Goal: Task Accomplishment & Management: Use online tool/utility

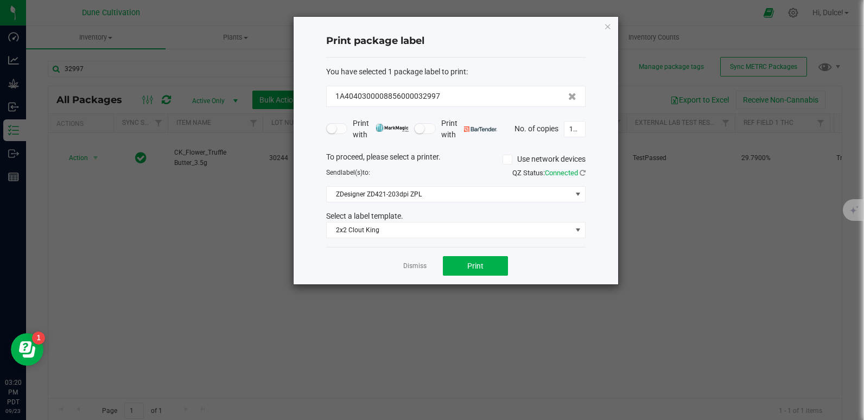
click at [607, 18] on div "Print package label You have selected 1 package label to print : 1A404030000885…" at bounding box center [456, 151] width 325 height 268
click at [606, 22] on icon "button" at bounding box center [608, 26] width 8 height 13
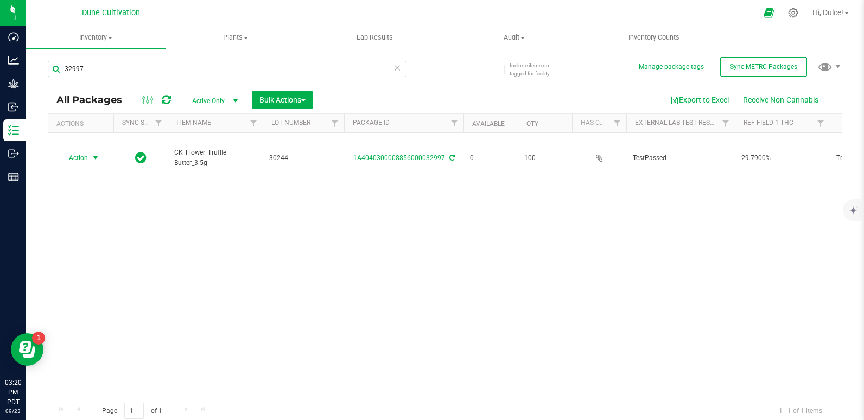
click at [325, 68] on input "32997" at bounding box center [227, 69] width 359 height 16
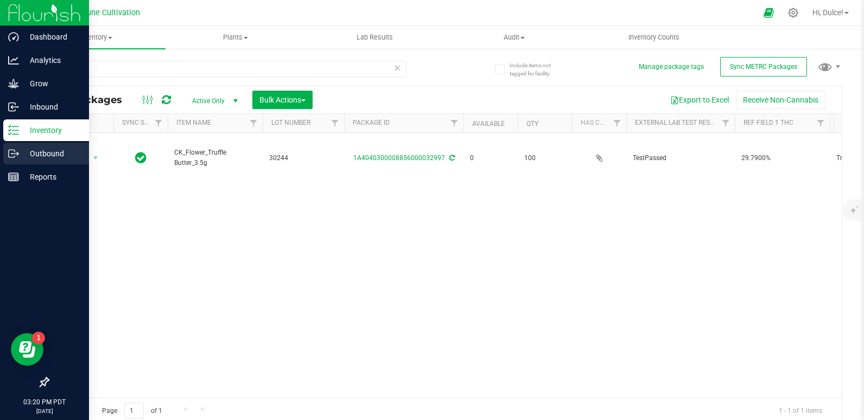
click at [23, 156] on p "Outbound" at bounding box center [51, 153] width 65 height 13
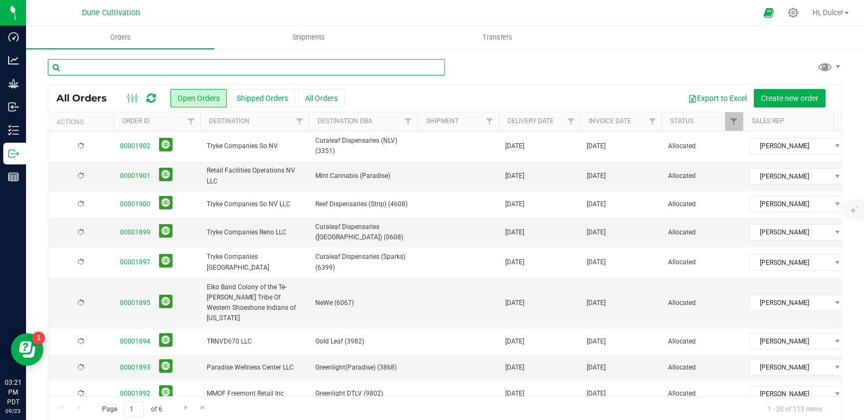
click at [109, 61] on input "text" at bounding box center [246, 67] width 397 height 16
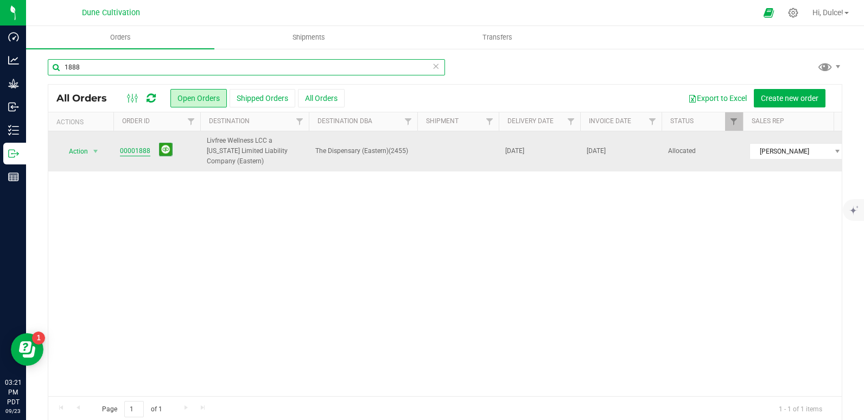
type input "1888"
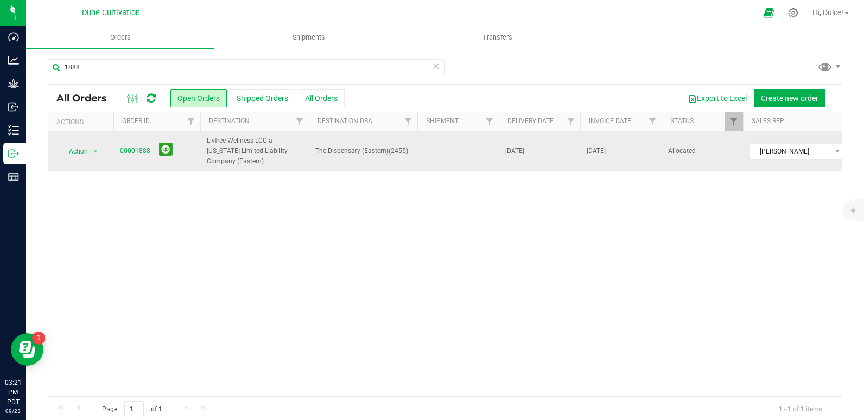
click at [141, 147] on link "00001888" at bounding box center [135, 151] width 30 height 10
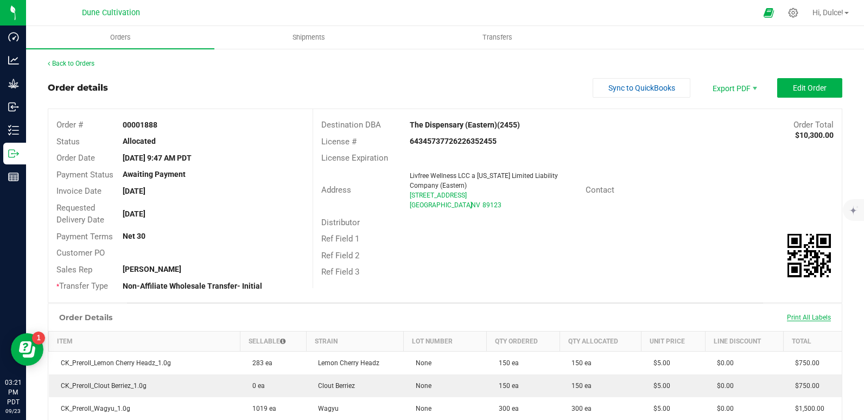
click at [819, 315] on span "Print All Labels" at bounding box center [809, 318] width 44 height 8
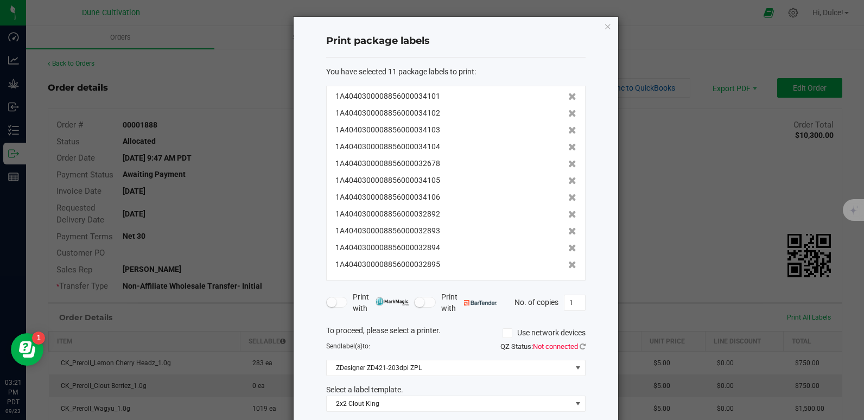
scroll to position [55, 0]
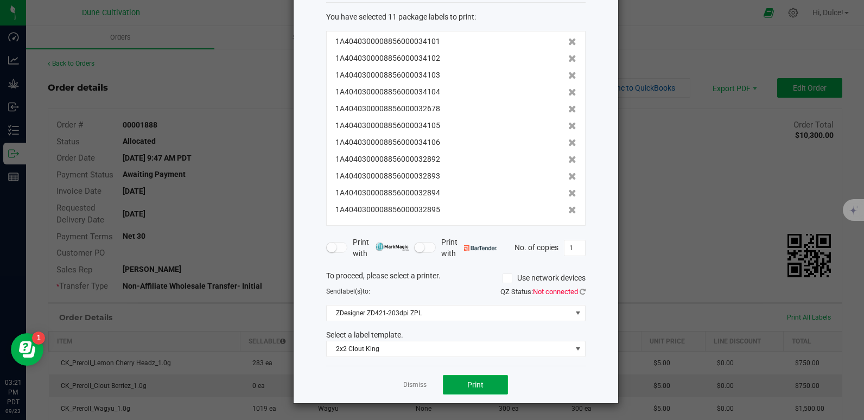
click at [474, 391] on button "Print" at bounding box center [475, 385] width 65 height 20
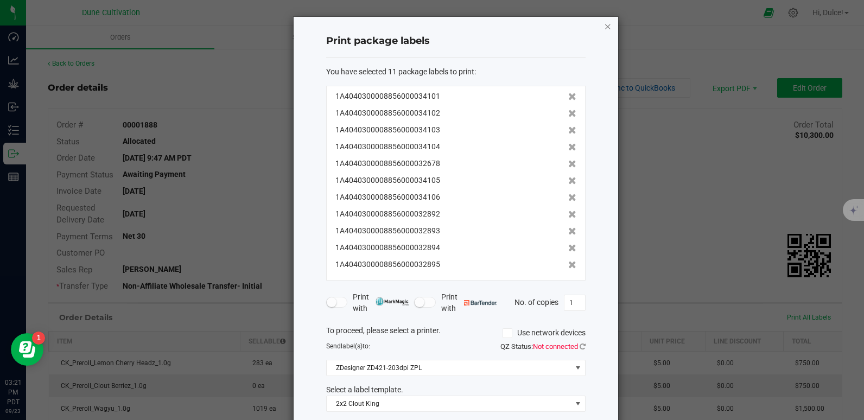
click at [604, 28] on icon "button" at bounding box center [608, 26] width 8 height 13
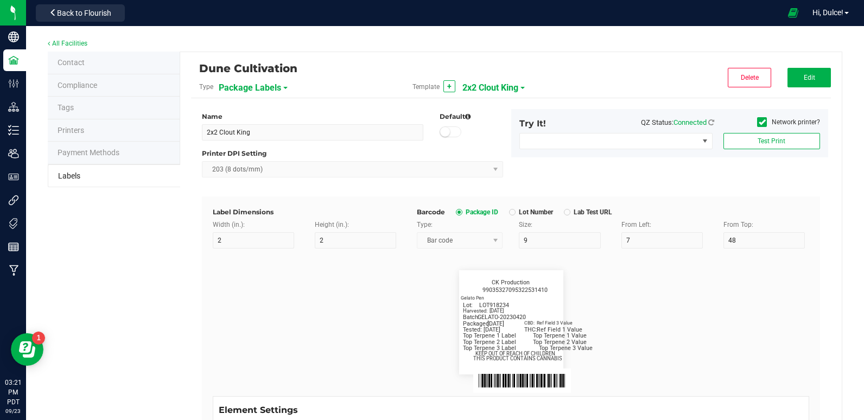
scroll to position [453, 0]
